Goal: Navigation & Orientation: Find specific page/section

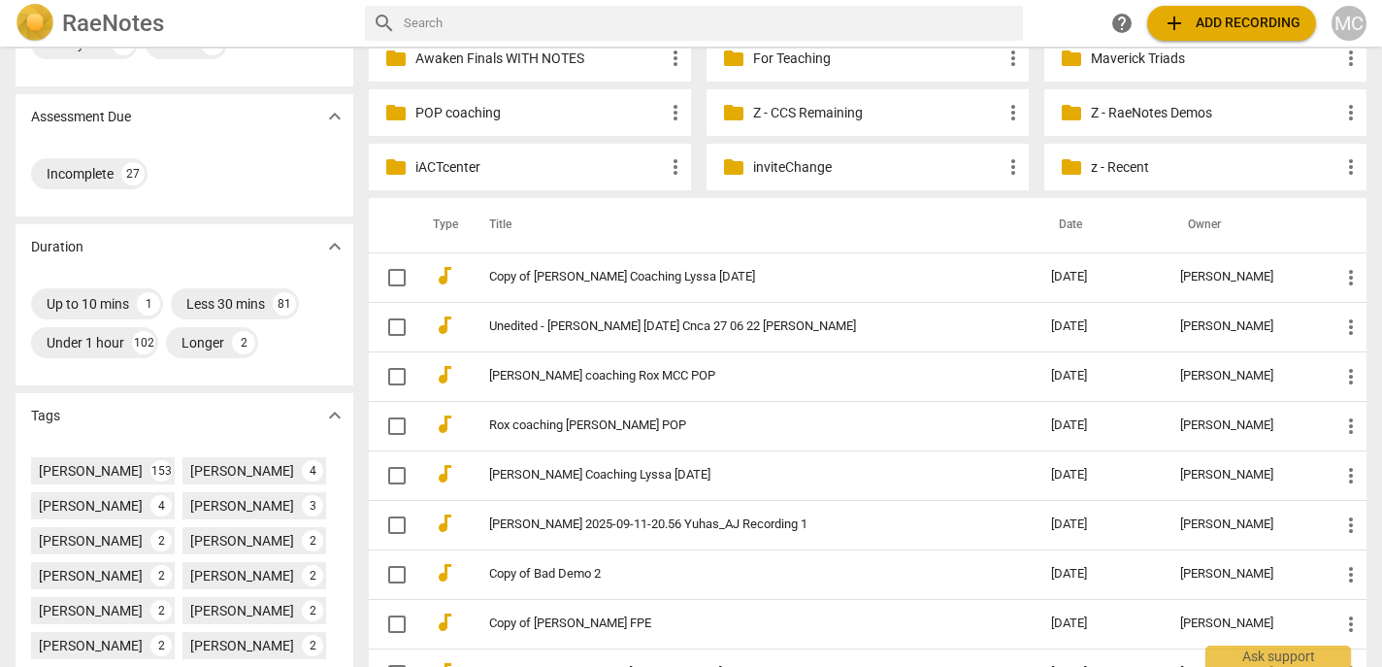
scroll to position [268, 0]
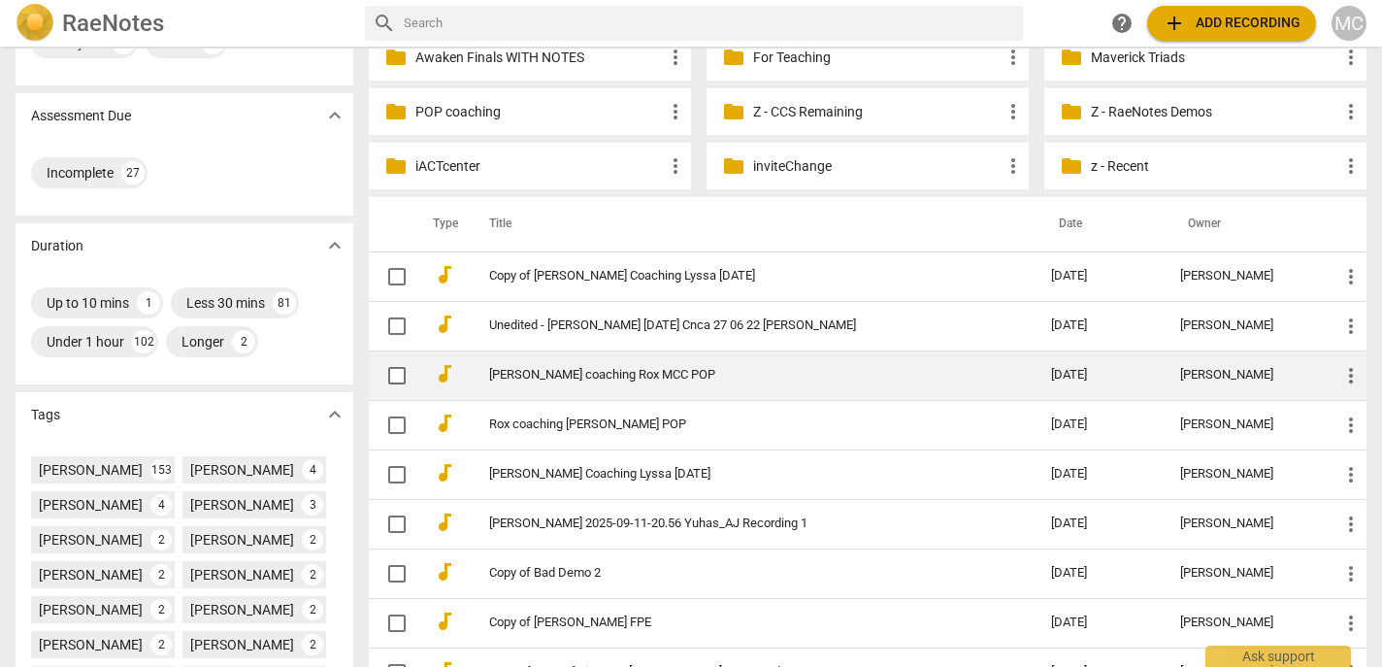
click at [576, 369] on link "[PERSON_NAME] coaching Rox MCC POP" at bounding box center [735, 375] width 492 height 15
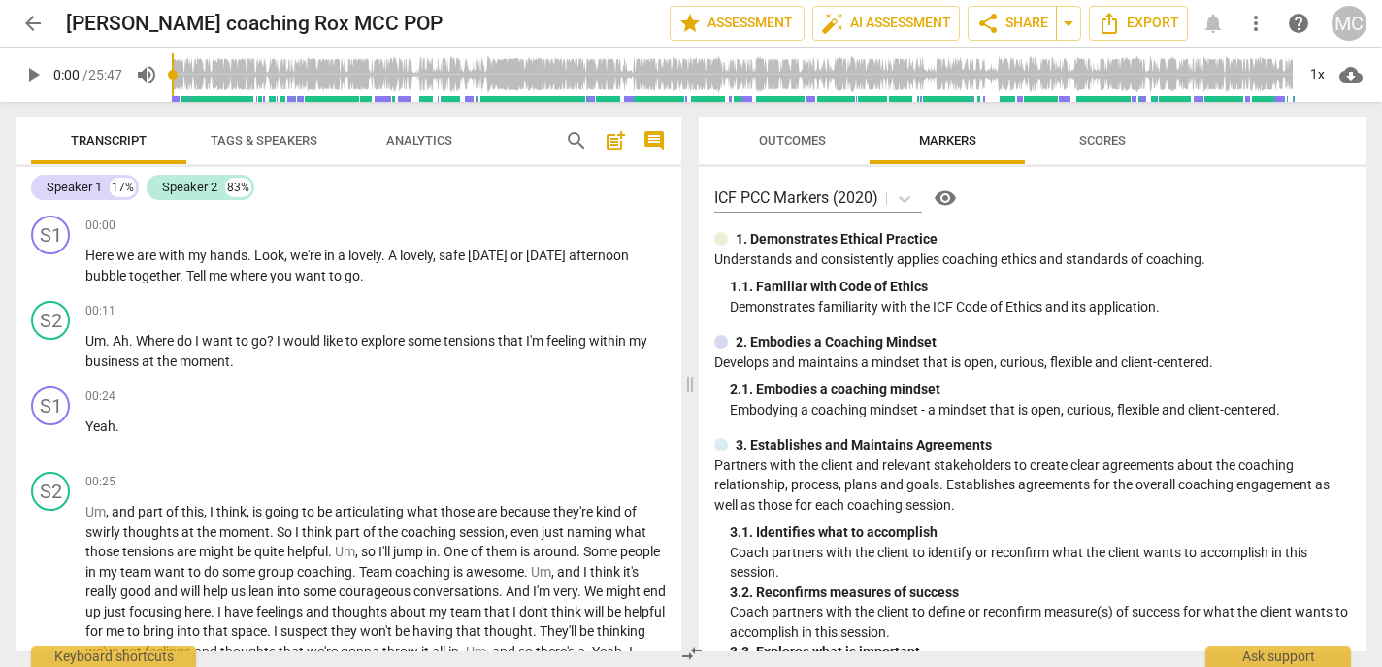
click at [12, 25] on header "arrow_back [PERSON_NAME] coaching [PERSON_NAME] POP edit star Assessment auto_f…" at bounding box center [691, 23] width 1382 height 47
click at [30, 7] on button "arrow_back" at bounding box center [33, 23] width 35 height 35
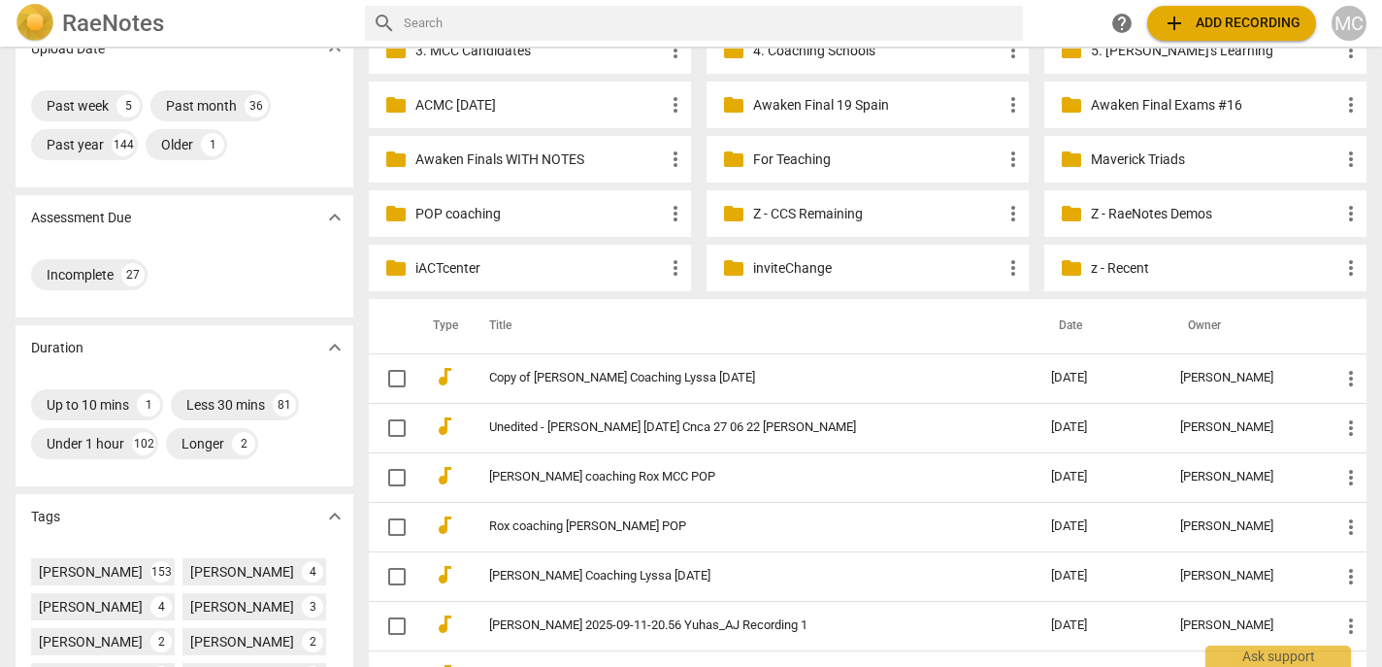
scroll to position [168, 0]
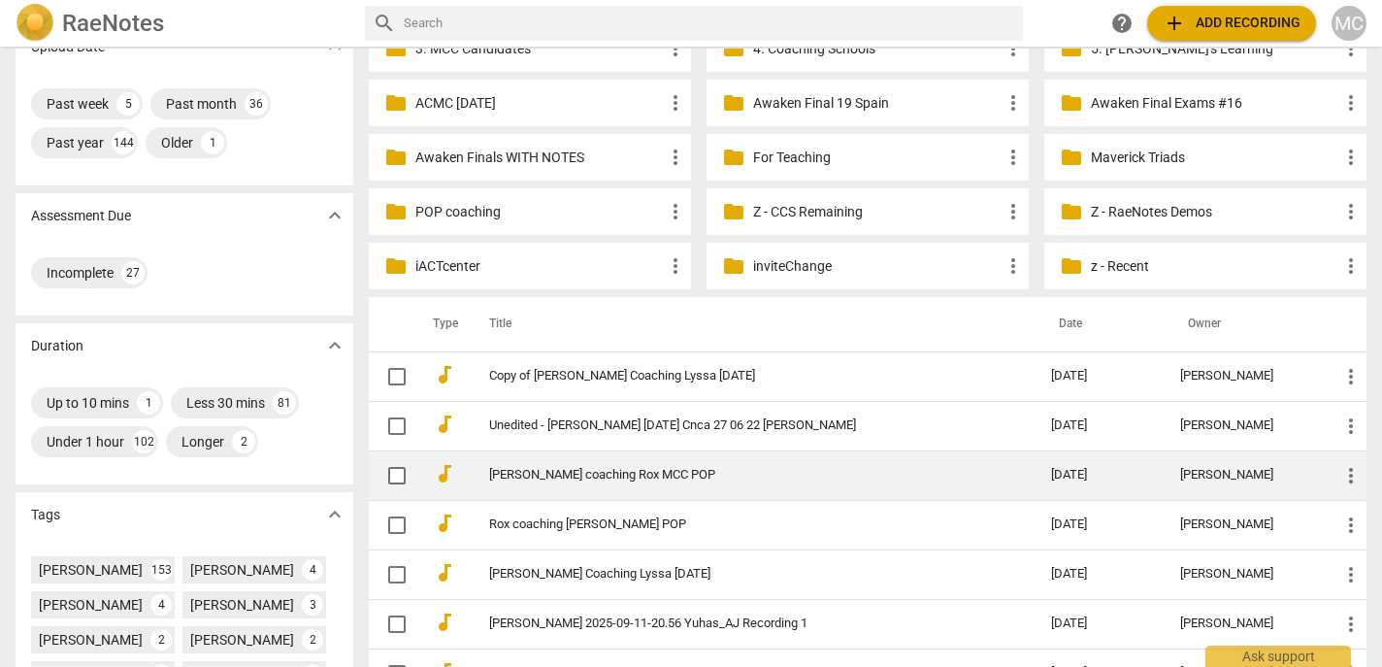
click at [604, 461] on td "[PERSON_NAME] coaching Rox MCC POP" at bounding box center [751, 474] width 570 height 49
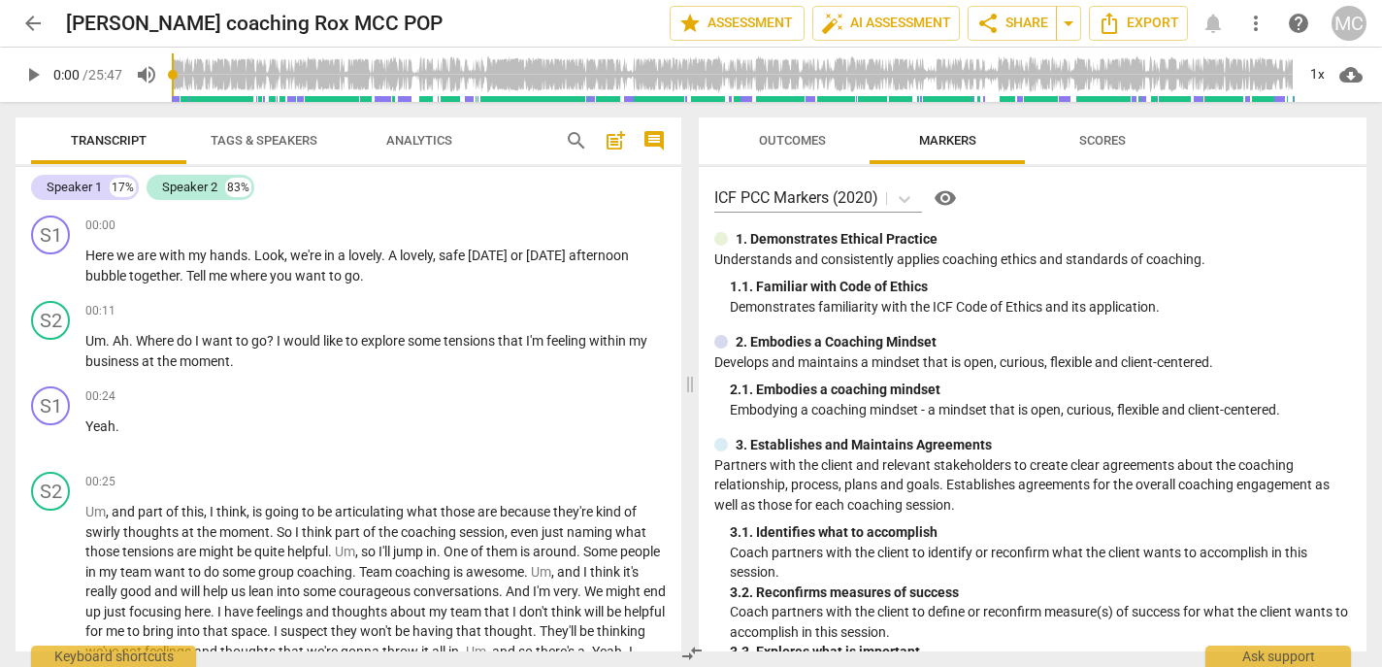
click at [39, 22] on span "arrow_back" at bounding box center [32, 23] width 23 height 23
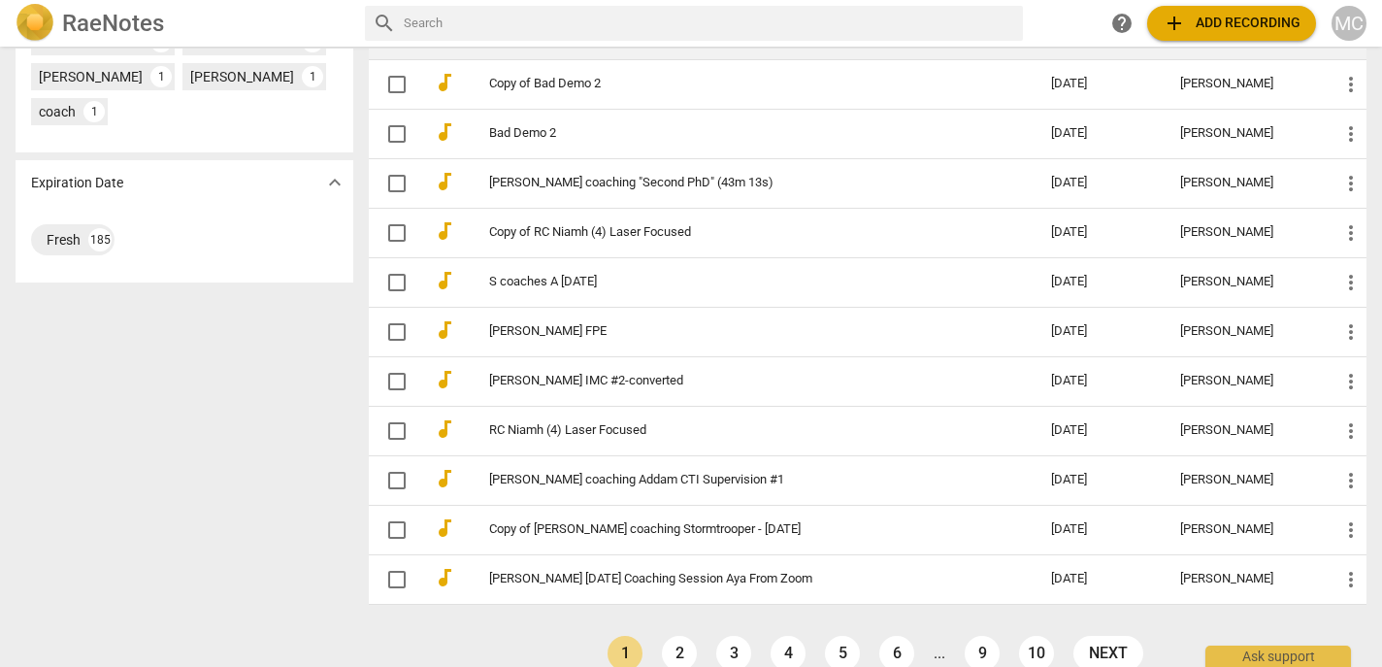
scroll to position [934, 0]
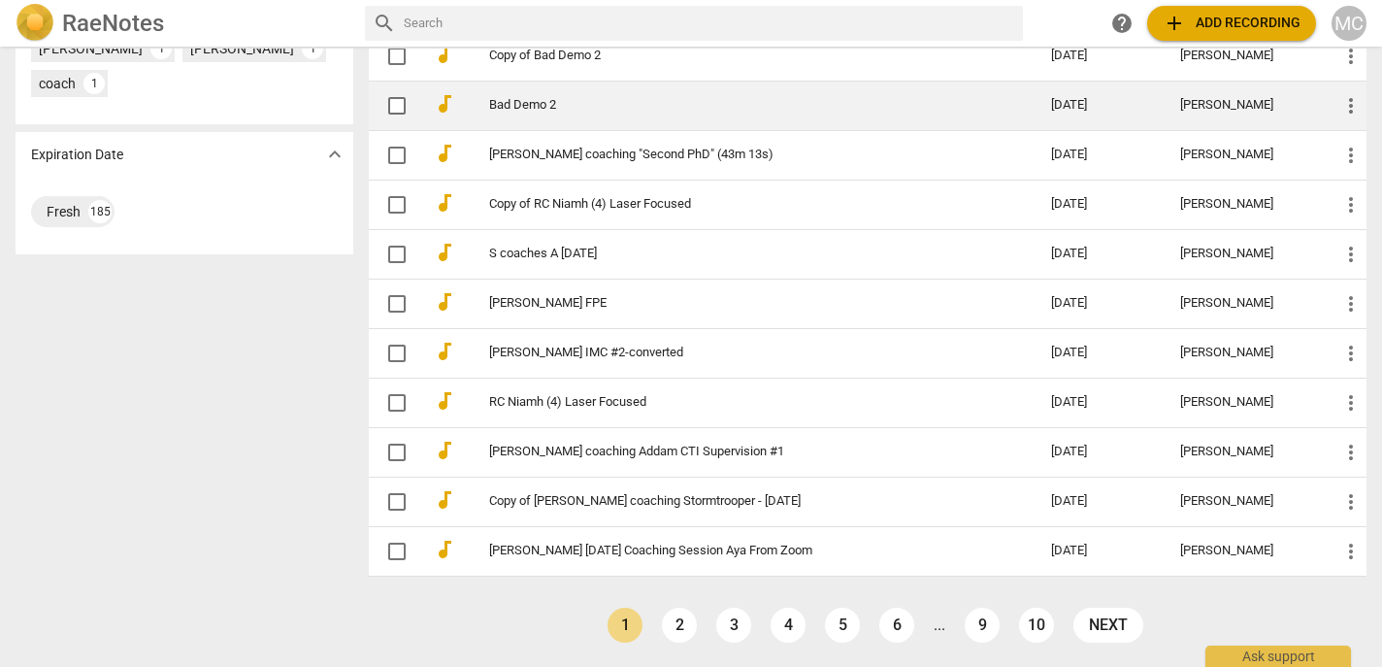
scroll to position [933, 0]
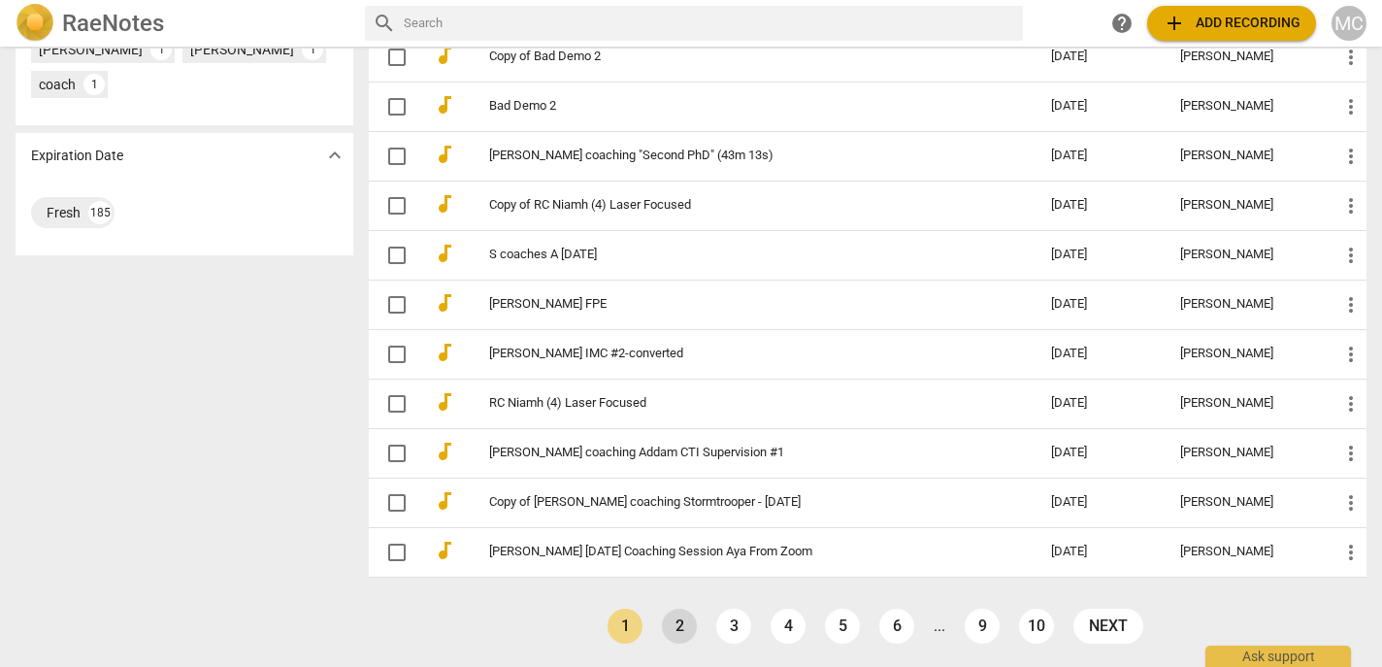
click at [677, 632] on link "2" at bounding box center [679, 625] width 35 height 35
